Goal: Use online tool/utility: Utilize a website feature to perform a specific function

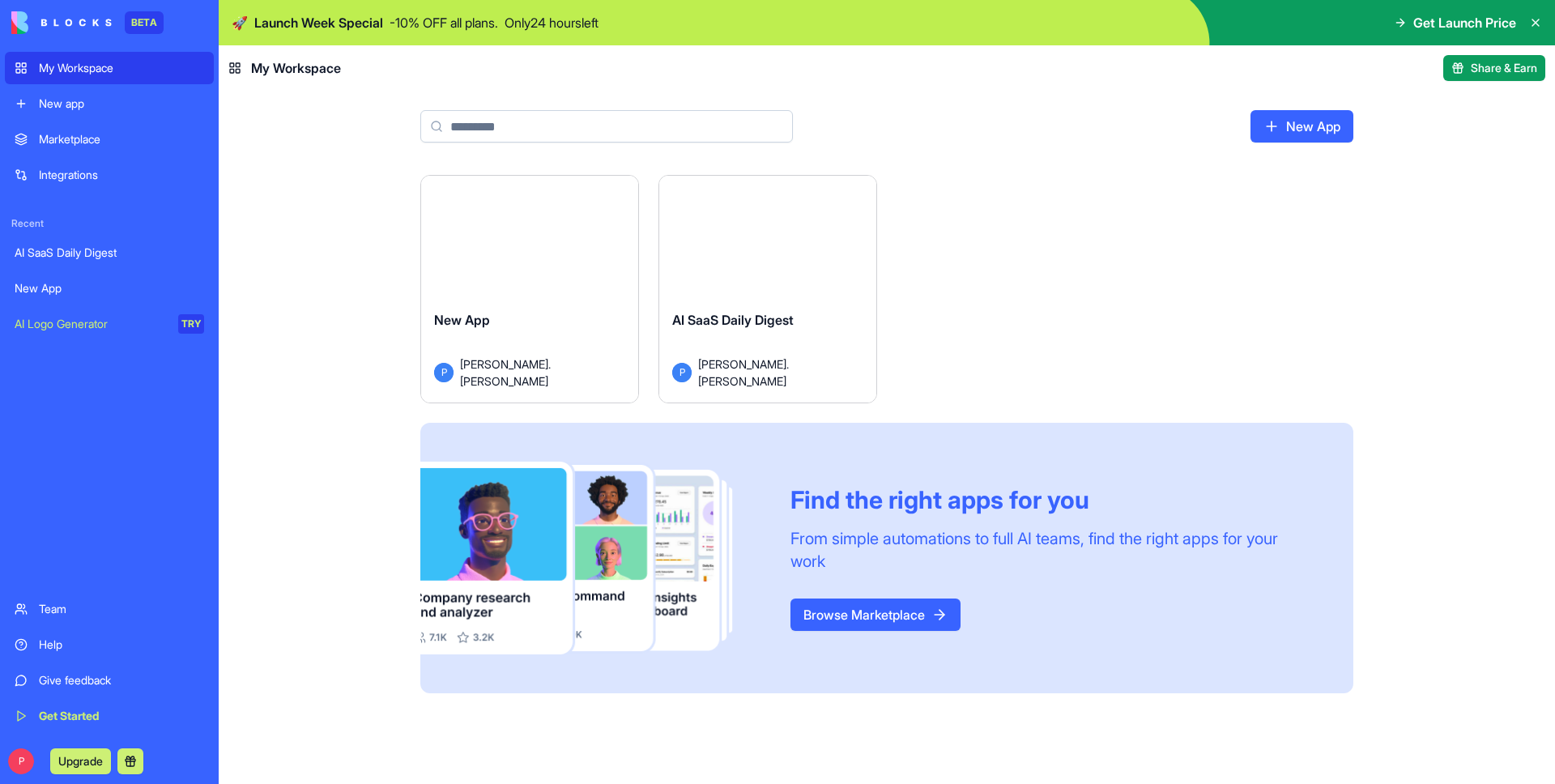
click at [118, 108] on div "New app" at bounding box center [121, 103] width 165 height 16
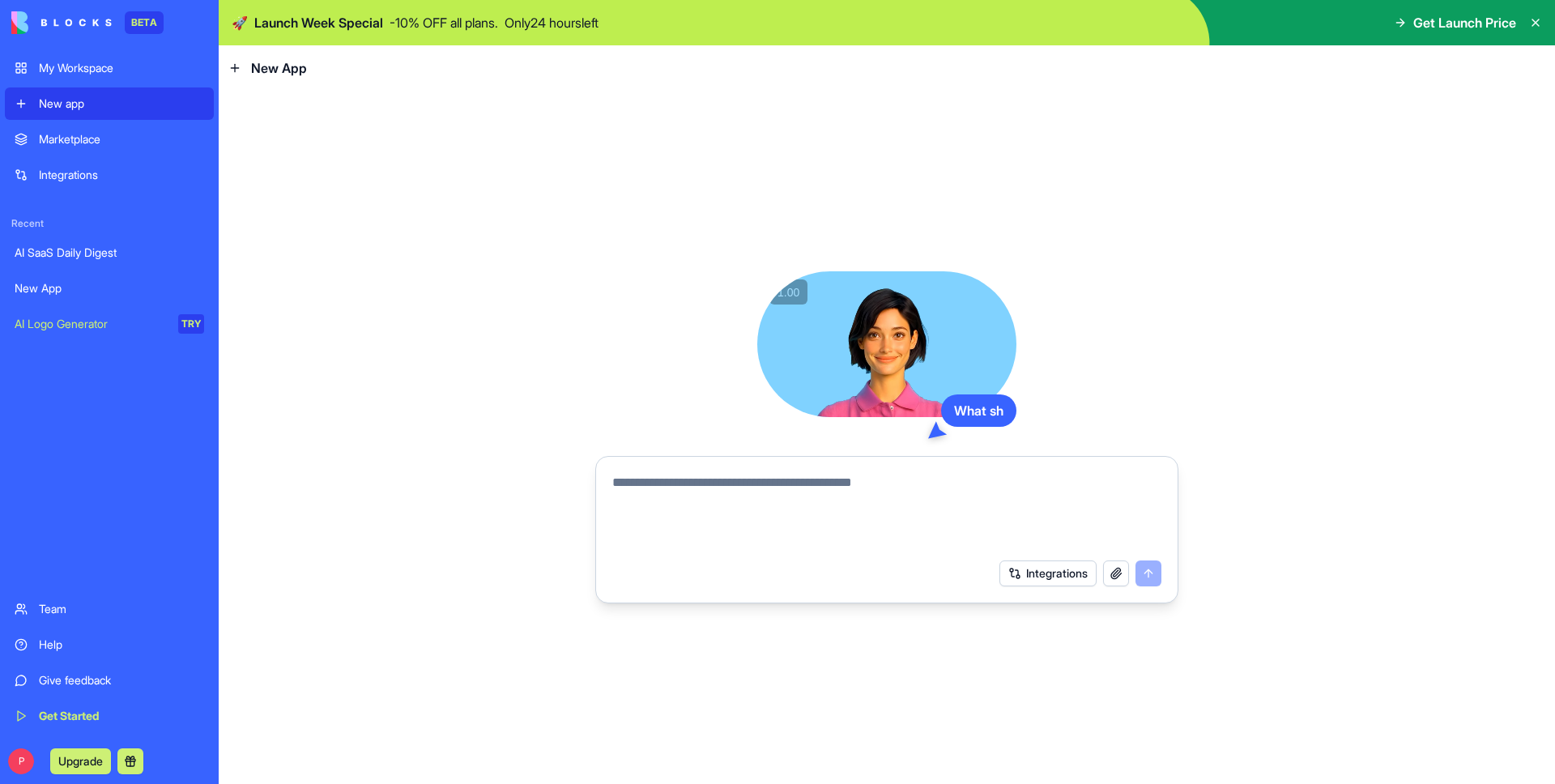
click at [127, 77] on link "My Workspace" at bounding box center [109, 68] width 209 height 32
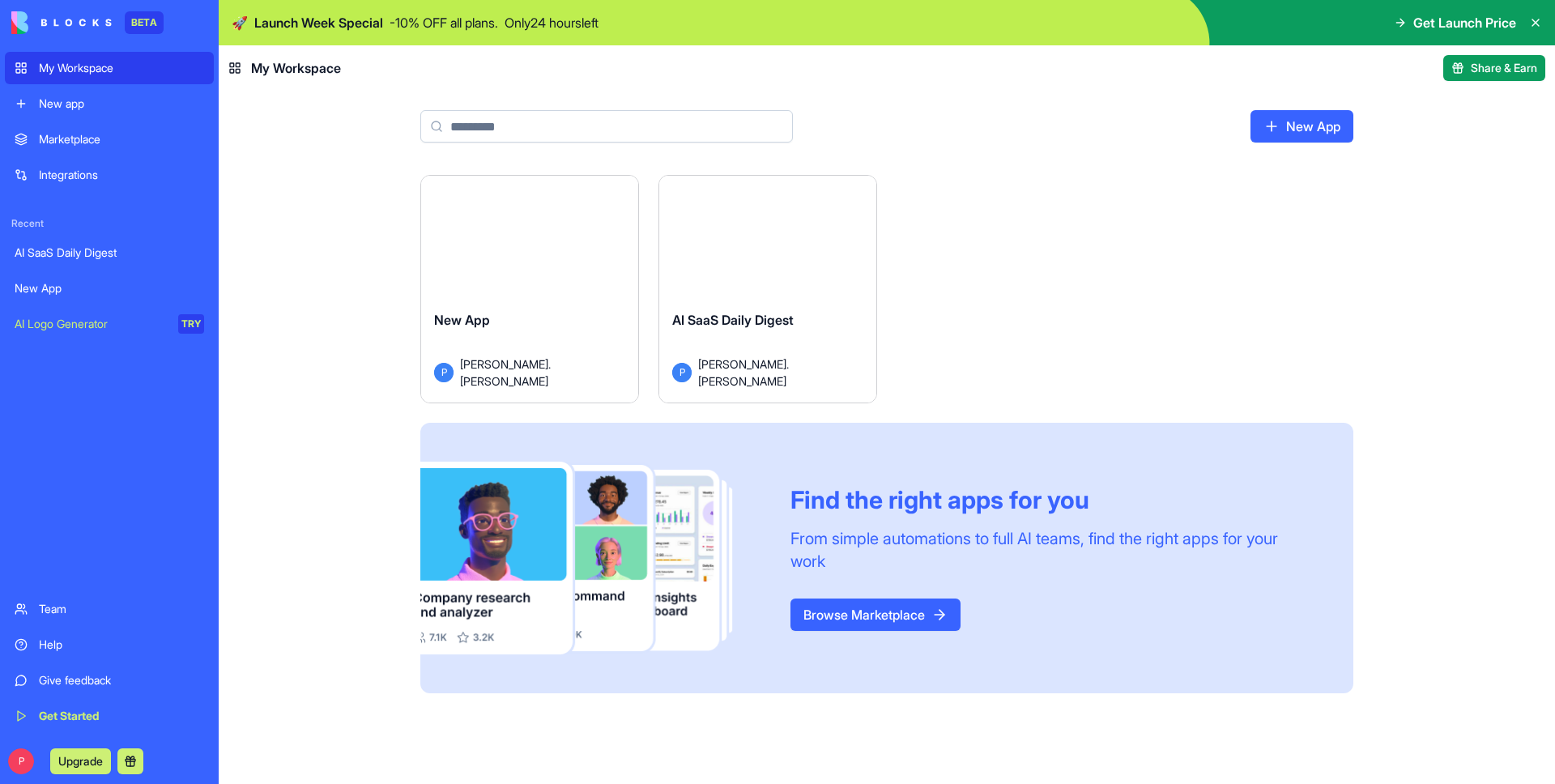
click at [740, 306] on div "Launch" at bounding box center [768, 243] width 217 height 136
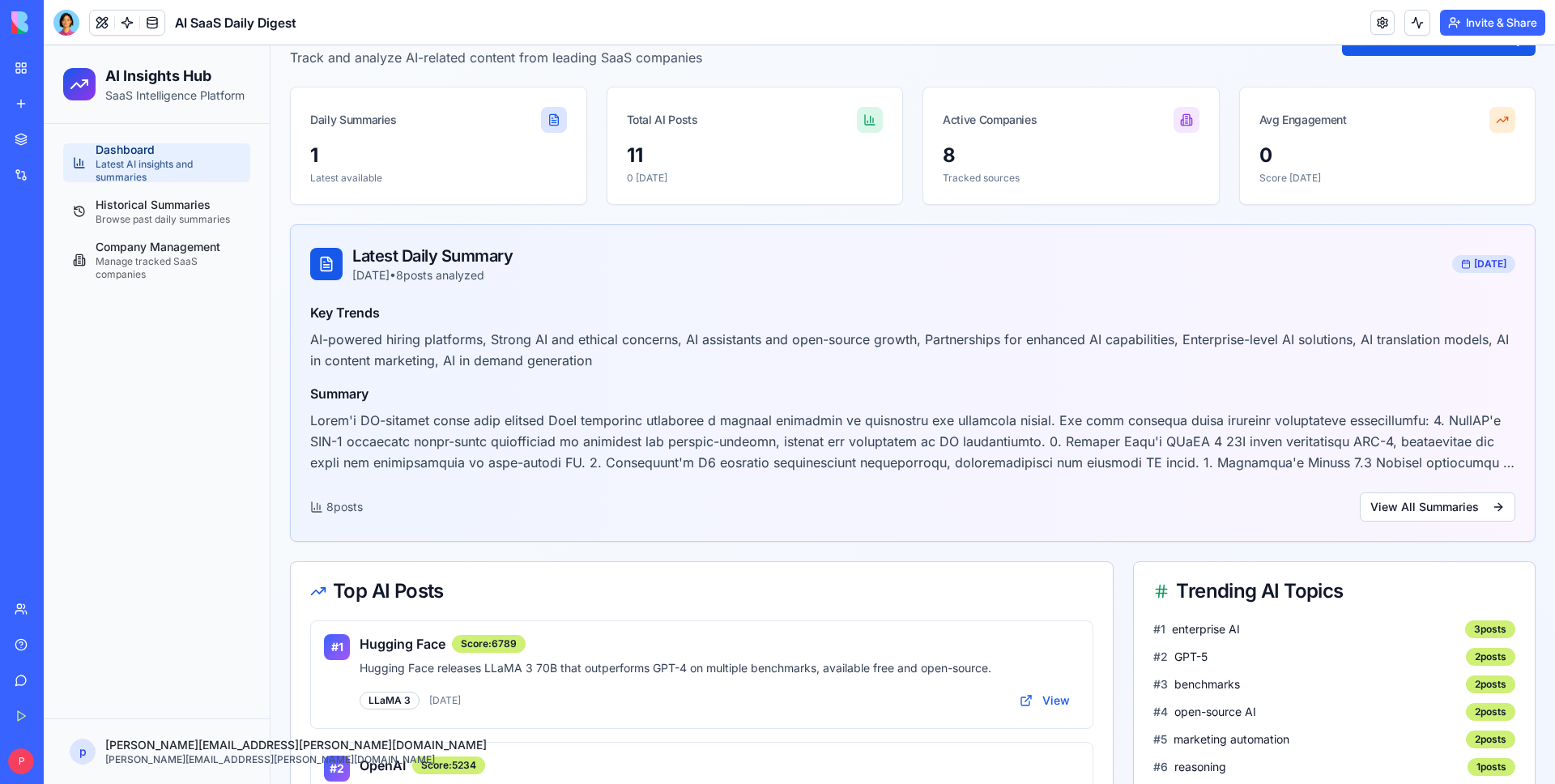
scroll to position [38, 0]
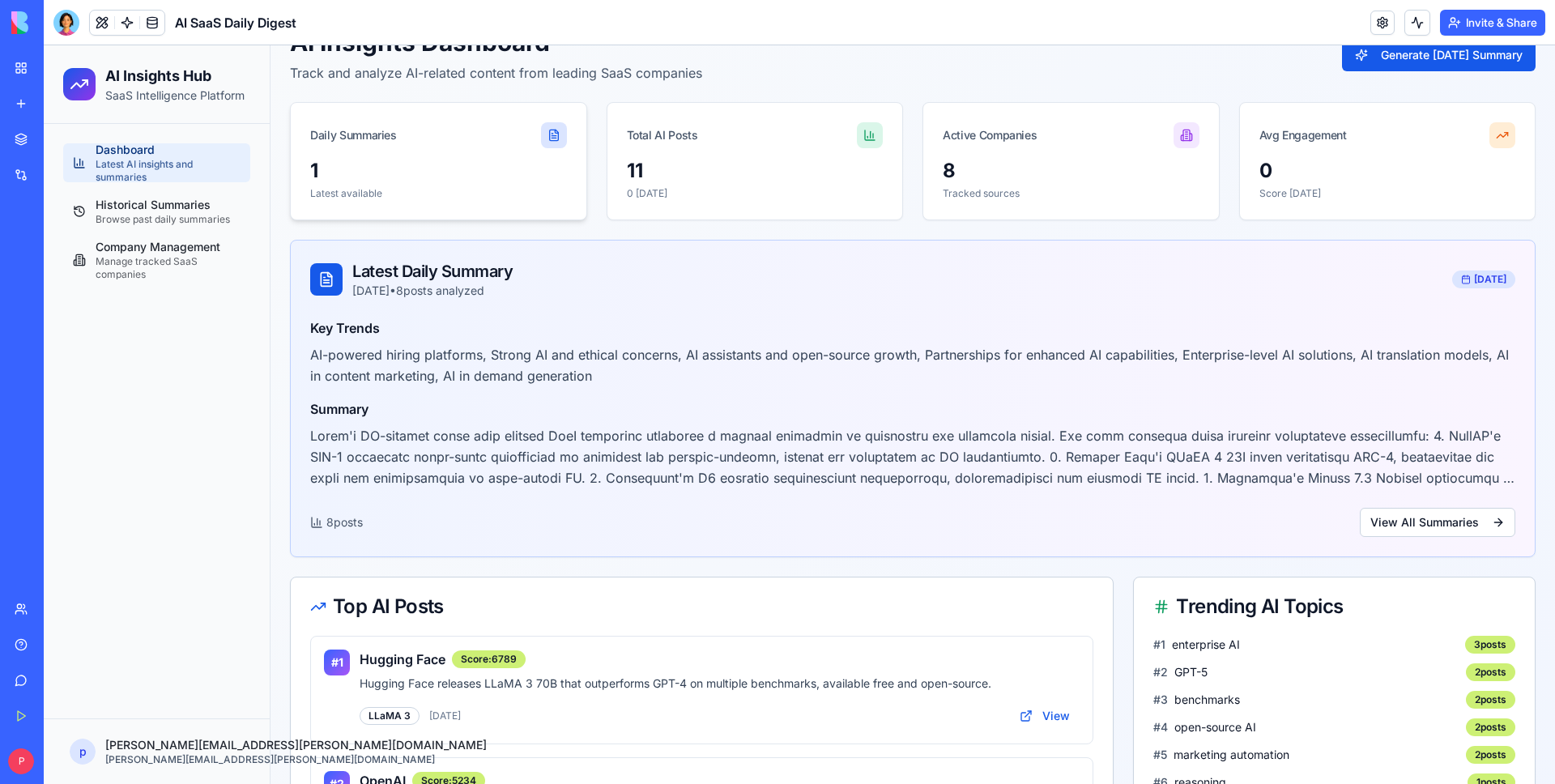
click at [417, 175] on div "1" at bounding box center [438, 171] width 256 height 25
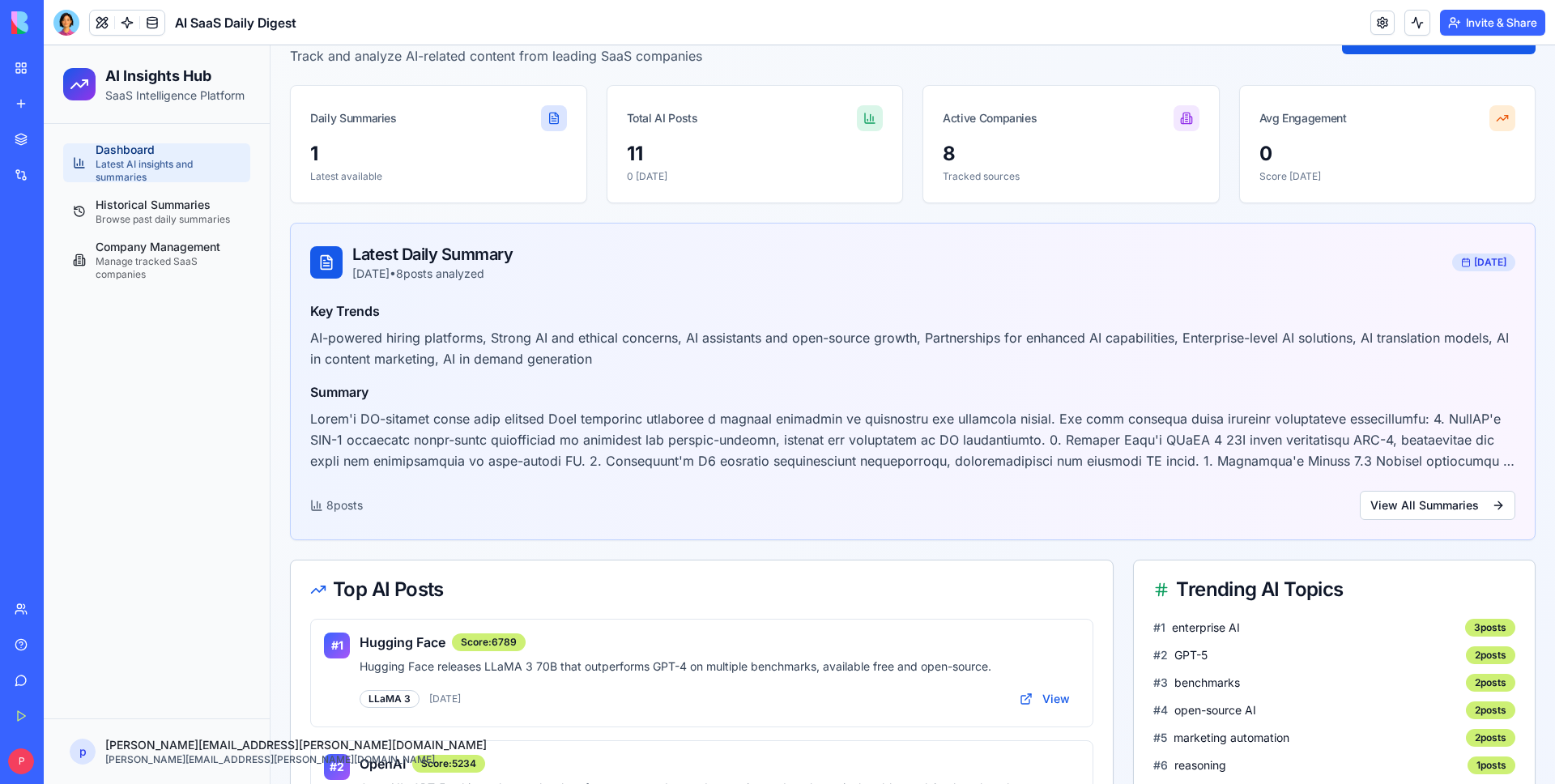
scroll to position [0, 0]
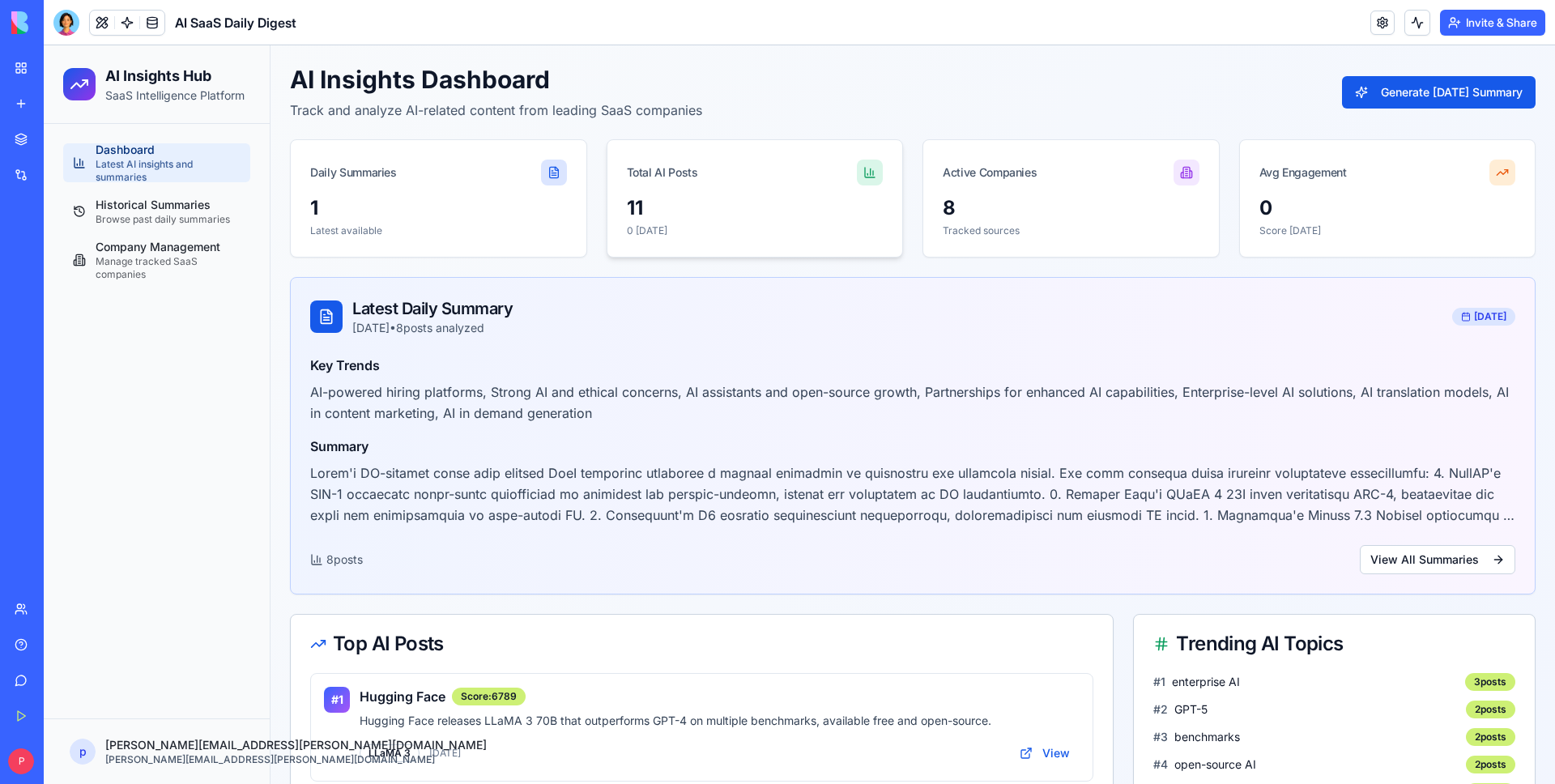
click at [820, 193] on div "Total AI Posts" at bounding box center [756, 168] width 296 height 55
click at [681, 172] on div "Total AI Posts" at bounding box center [663, 172] width 72 height 16
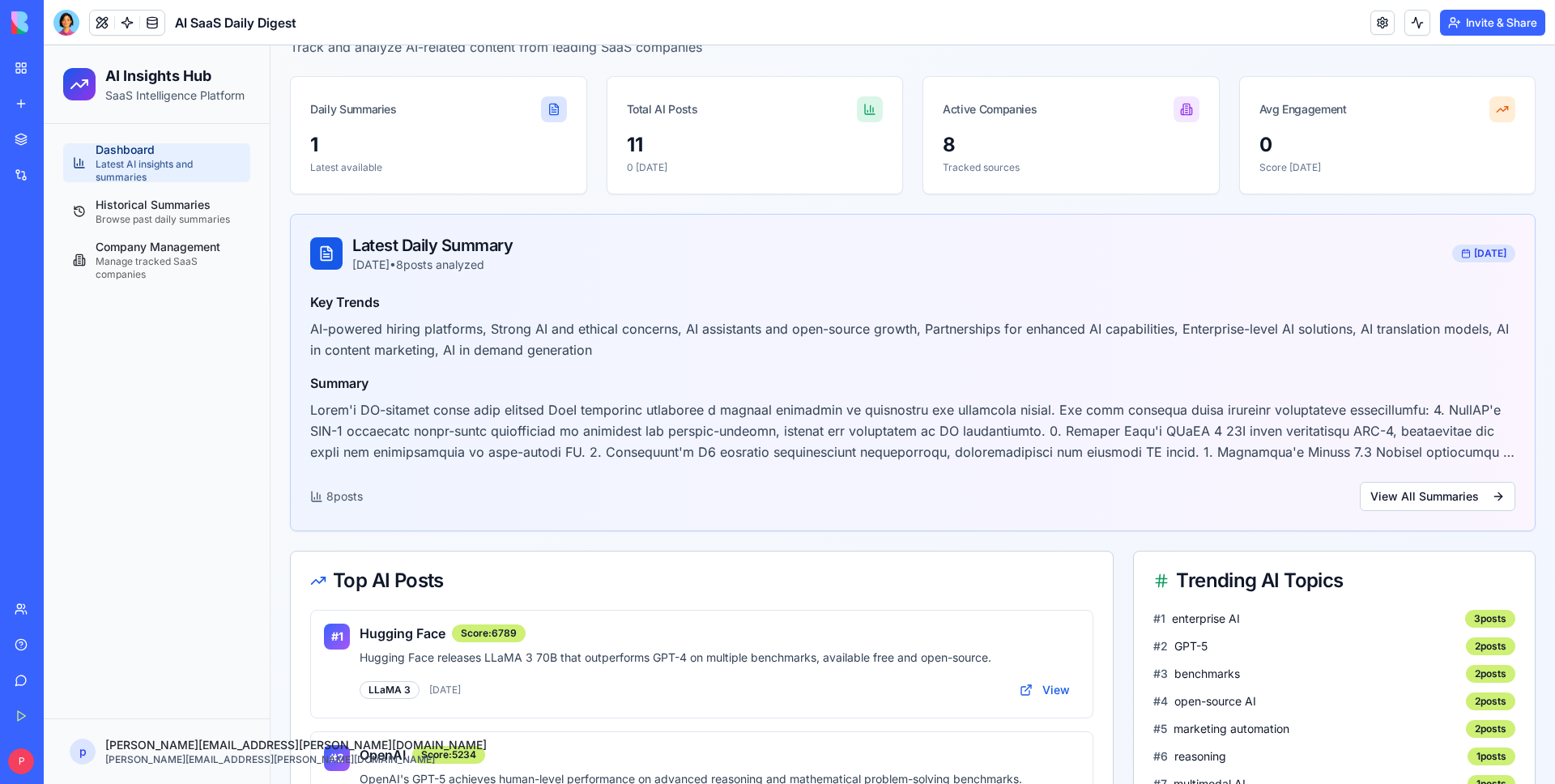
scroll to position [64, 0]
click at [224, 204] on div "Historical Summaries" at bounding box center [168, 204] width 145 height 16
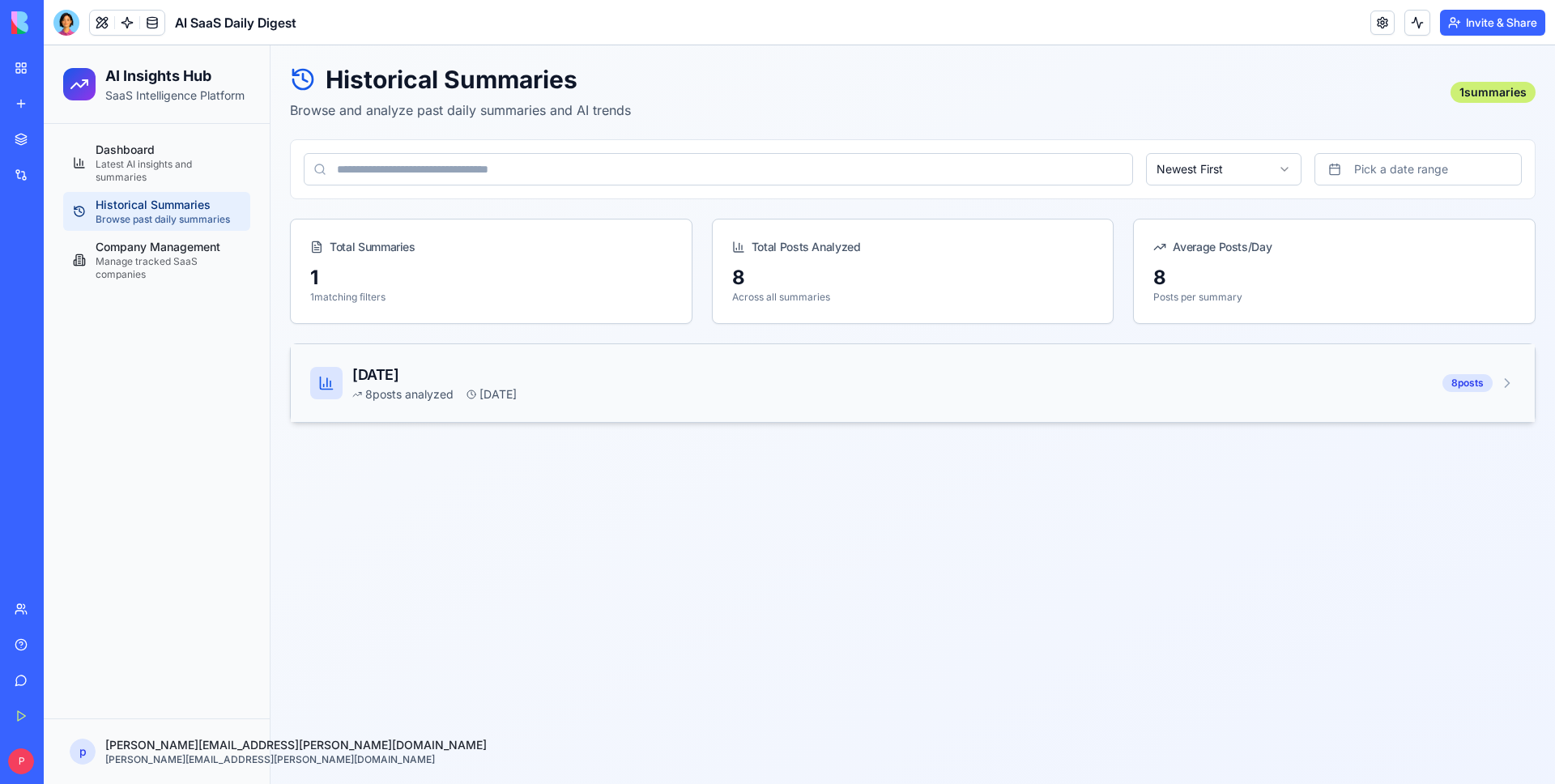
click at [516, 411] on div "[DATE] 8 posts analyzed [DATE] 8 posts" at bounding box center [913, 383] width 1244 height 77
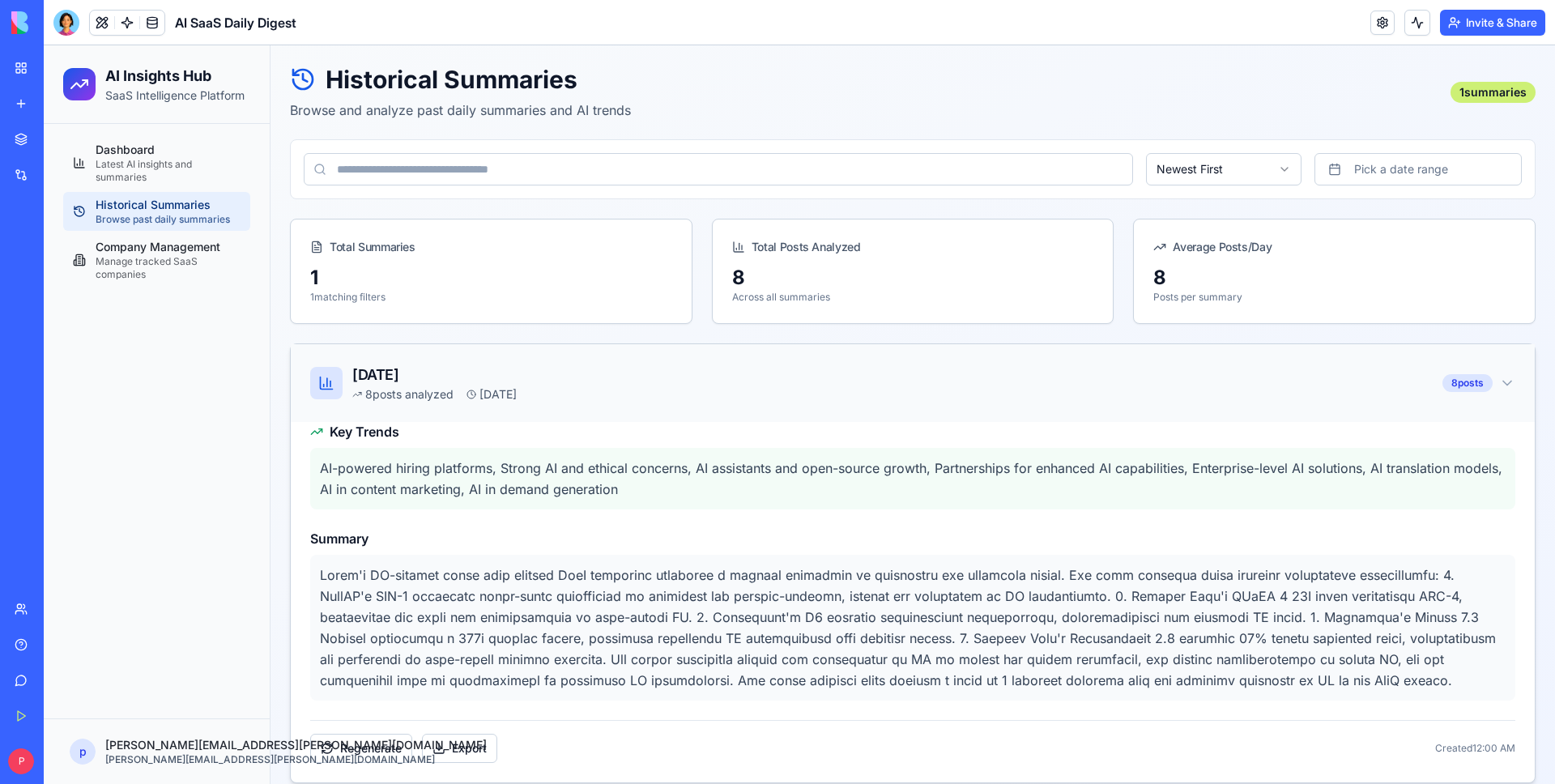
scroll to position [19, 0]
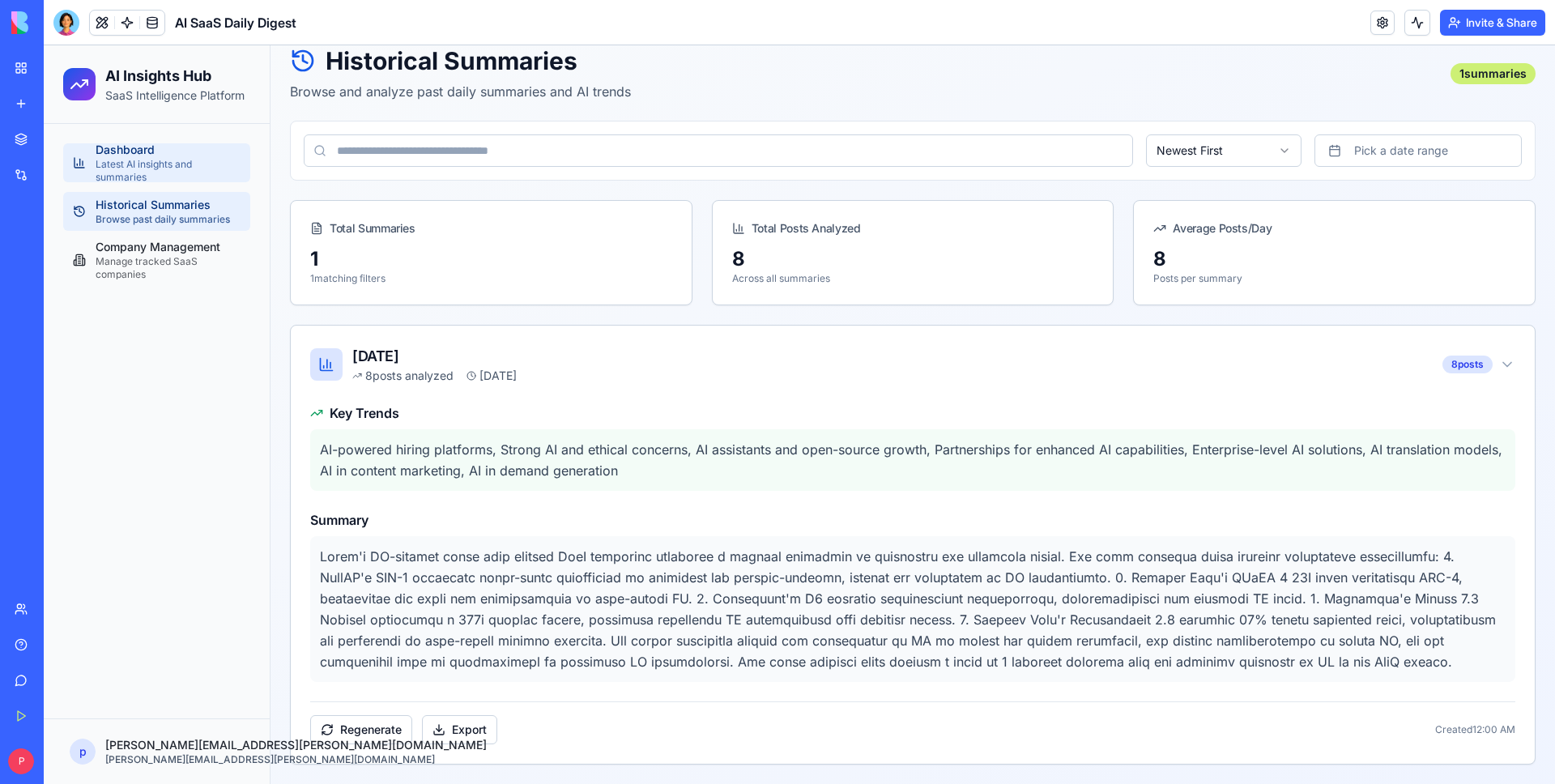
click at [171, 171] on div "Latest AI insights and summaries" at bounding box center [168, 171] width 145 height 25
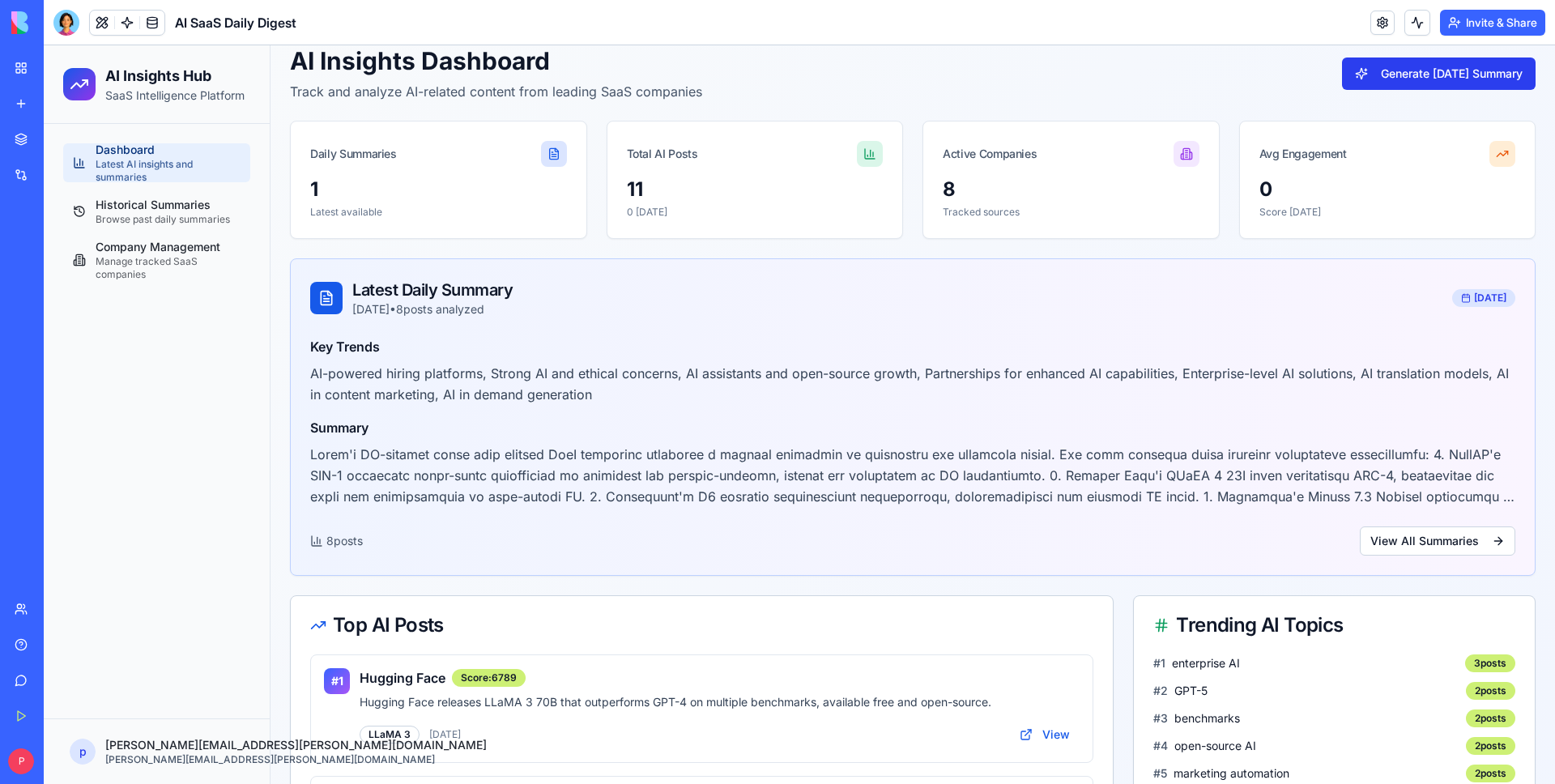
click at [1467, 66] on button "Generate [DATE] Summary" at bounding box center [1438, 74] width 193 height 32
